Goal: Use online tool/utility: Utilize a website feature to perform a specific function

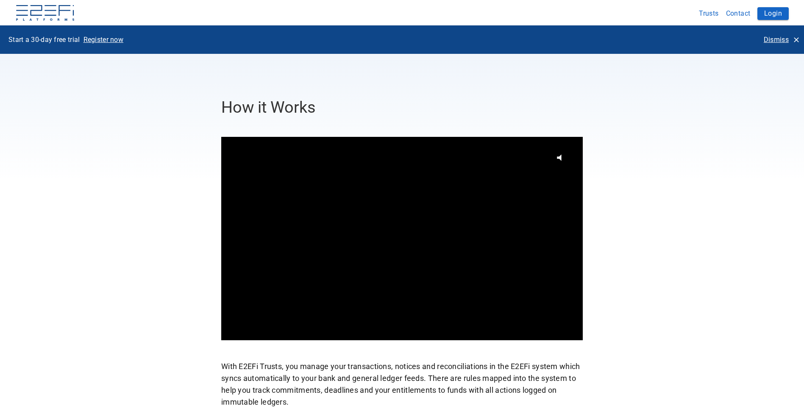
scroll to position [297, 0]
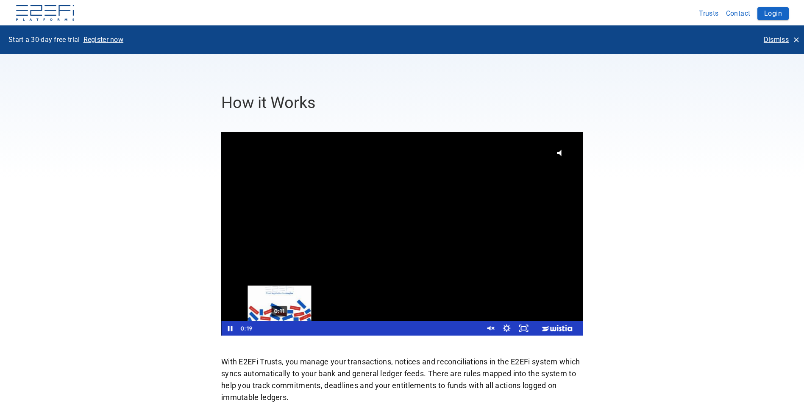
click at [280, 329] on div "0:11" at bounding box center [367, 328] width 219 height 14
click at [279, 328] on div "0:11" at bounding box center [367, 328] width 219 height 14
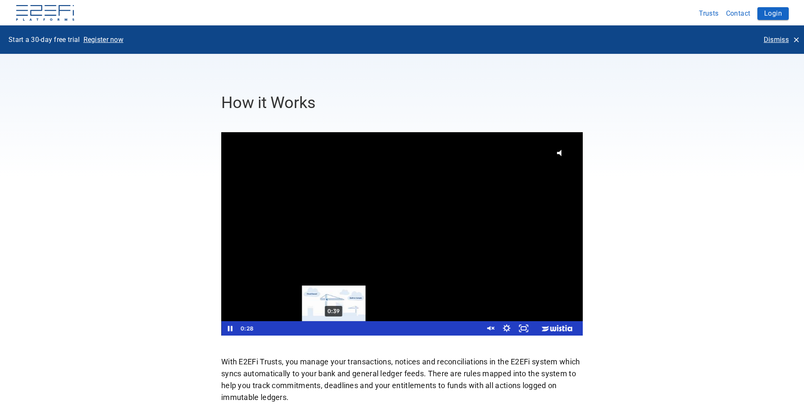
click at [334, 326] on div "0:39" at bounding box center [367, 328] width 219 height 14
click at [321, 328] on div "0:33" at bounding box center [367, 328] width 219 height 14
click at [353, 328] on div "0:49" at bounding box center [367, 328] width 219 height 14
click at [382, 328] on div "0:54" at bounding box center [367, 328] width 219 height 14
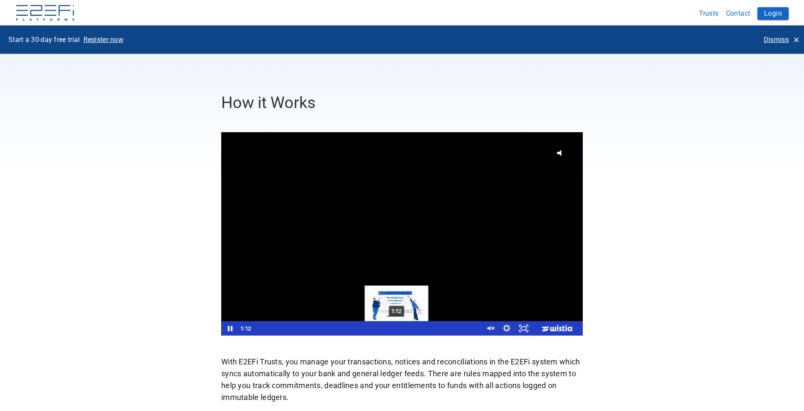
click at [397, 329] on div "1:12" at bounding box center [367, 328] width 219 height 14
click at [423, 329] on div "1:25" at bounding box center [367, 328] width 219 height 14
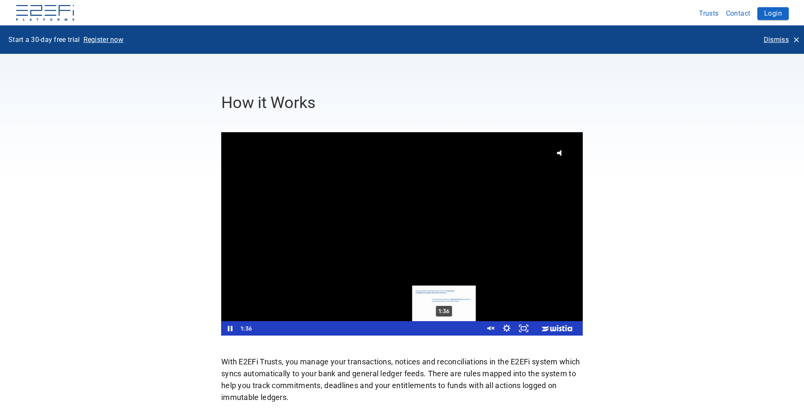
click at [445, 330] on div "1:36" at bounding box center [367, 328] width 219 height 14
click at [459, 330] on div "1:44" at bounding box center [367, 328] width 219 height 14
click at [232, 324] on icon "Pause" at bounding box center [230, 328] width 20 height 17
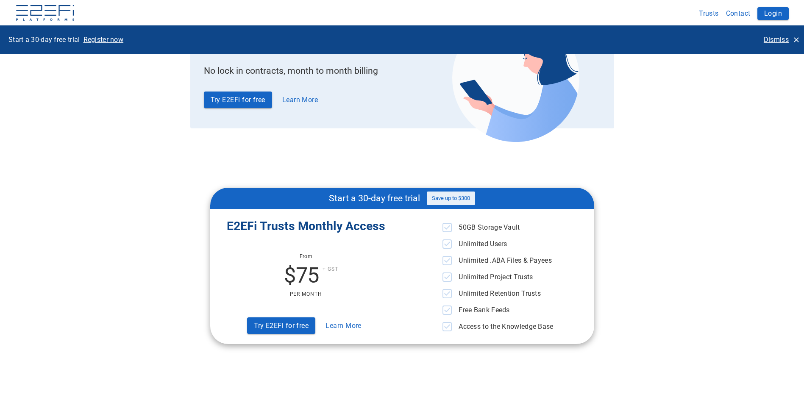
scroll to position [2289, 0]
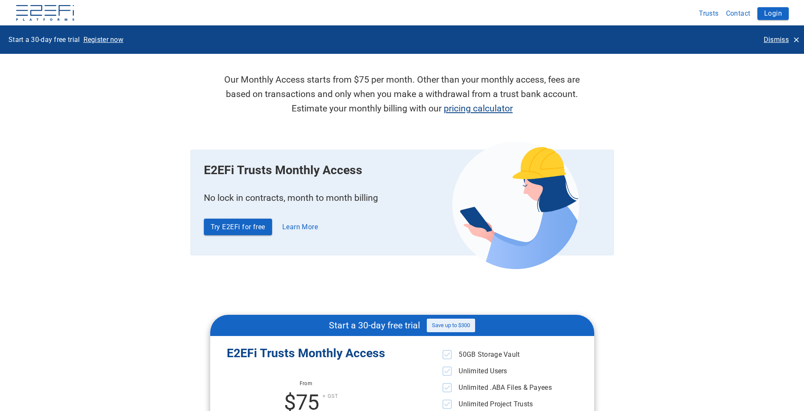
click at [464, 111] on link "pricing calculator" at bounding box center [478, 108] width 69 height 11
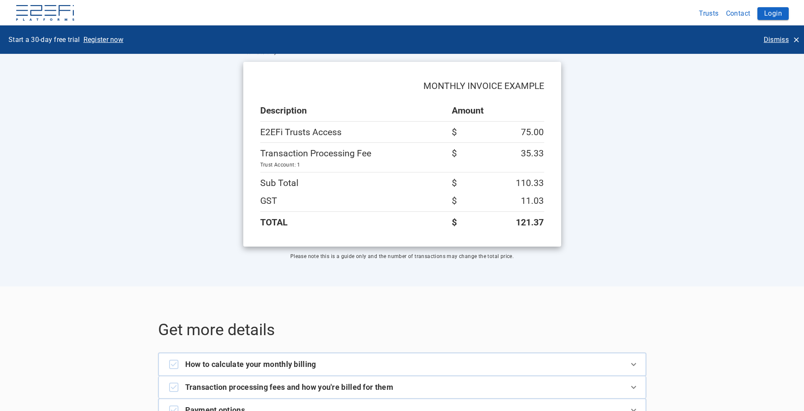
scroll to position [1074, 0]
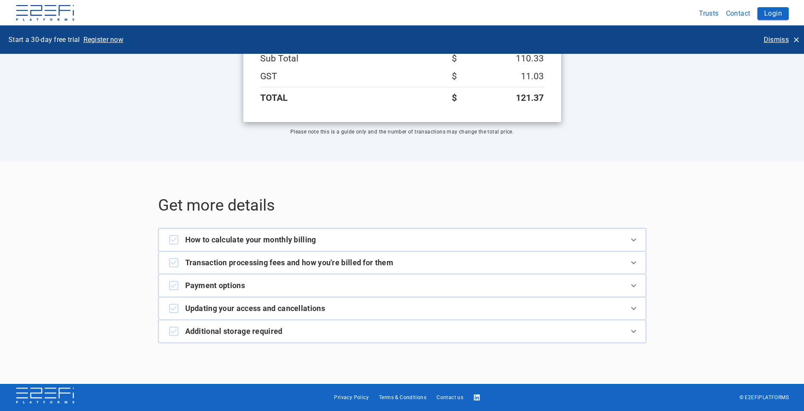
click at [300, 247] on div "How to calculate your monthly billing" at bounding box center [402, 240] width 487 height 22
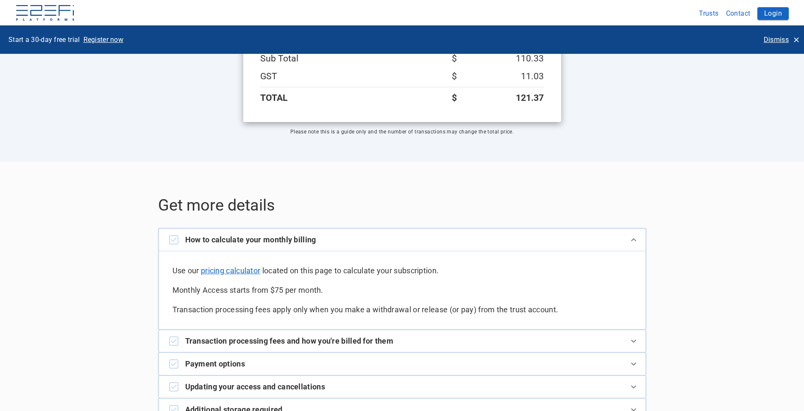
click at [334, 238] on div "How to calculate your monthly billing" at bounding box center [398, 240] width 459 height 12
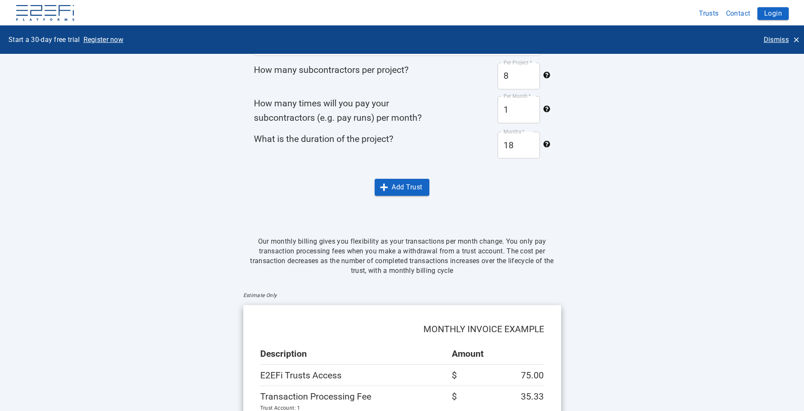
scroll to position [692, 0]
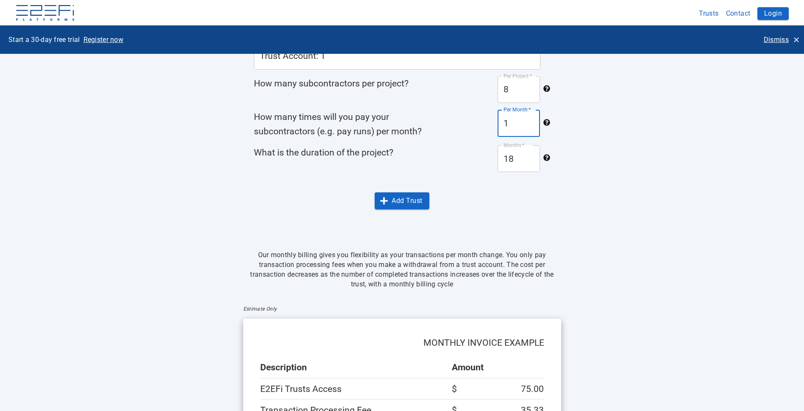
drag, startPoint x: 527, startPoint y: 122, endPoint x: 482, endPoint y: 121, distance: 44.5
click at [484, 121] on div "Per Month   * 1 Per Month   *" at bounding box center [503, 123] width 95 height 27
click at [555, 225] on div "Pricing Calculator Estimate your monthly billing Trust Account: 1 Trust Account…" at bounding box center [402, 229] width 488 height 575
click at [531, 127] on input "1" at bounding box center [519, 123] width 42 height 27
click at [534, 123] on input "1" at bounding box center [519, 123] width 42 height 27
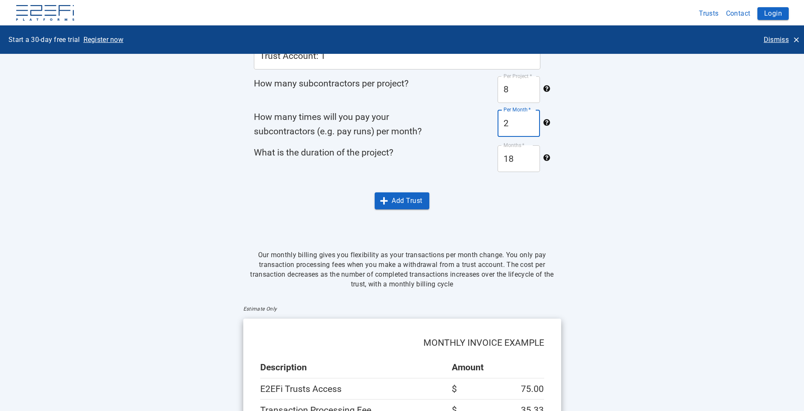
click at [531, 120] on input "2" at bounding box center [519, 123] width 42 height 27
click at [530, 125] on input "1" at bounding box center [519, 123] width 42 height 27
click at [530, 127] on input "1" at bounding box center [519, 123] width 42 height 27
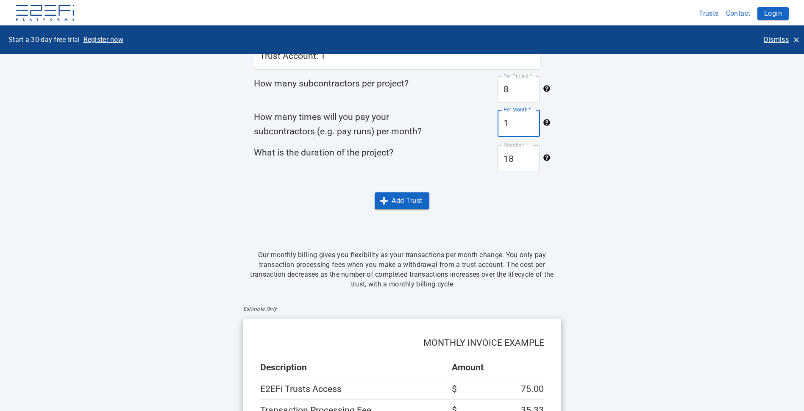
click at [519, 234] on div "Pricing Calculator Estimate your monthly billing Trust Account: 1 Trust Account…" at bounding box center [402, 229] width 488 height 575
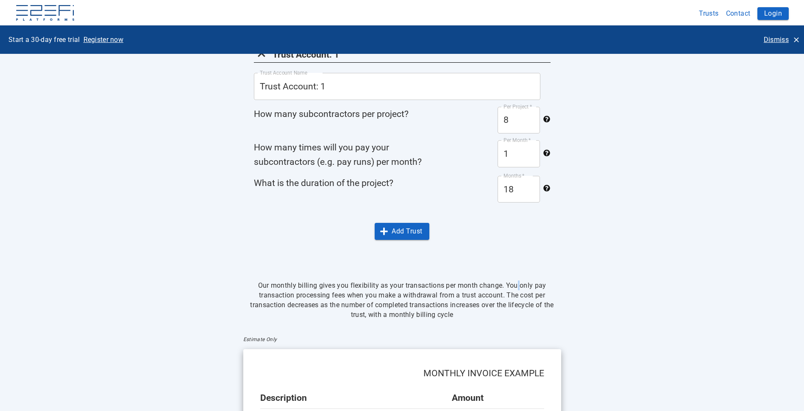
scroll to position [650, 0]
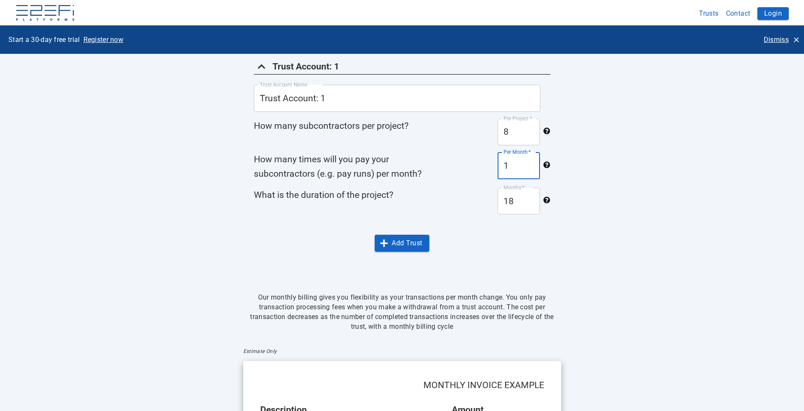
drag, startPoint x: 517, startPoint y: 160, endPoint x: 487, endPoint y: 160, distance: 30.1
click at [487, 160] on div "Per Month   * 1 Per Month   *" at bounding box center [503, 165] width 95 height 27
type input "3"
click at [506, 232] on div "Trust Account: 1 Trust Account Name Trust Account: 1 Trust Account Name How man…" at bounding box center [402, 155] width 317 height 193
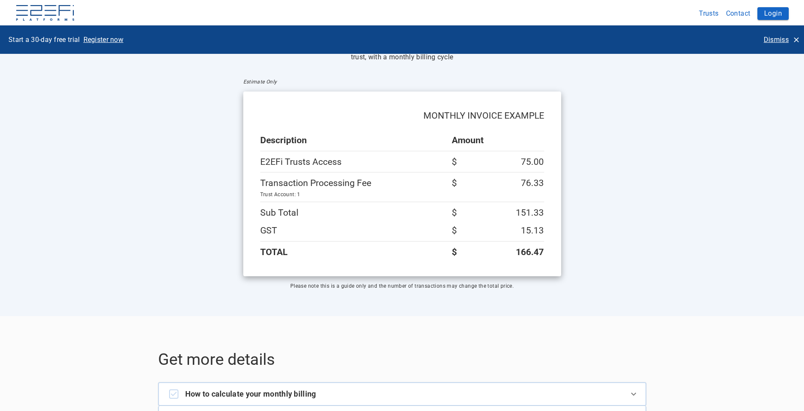
scroll to position [1074, 0]
